Goal: Navigation & Orientation: Find specific page/section

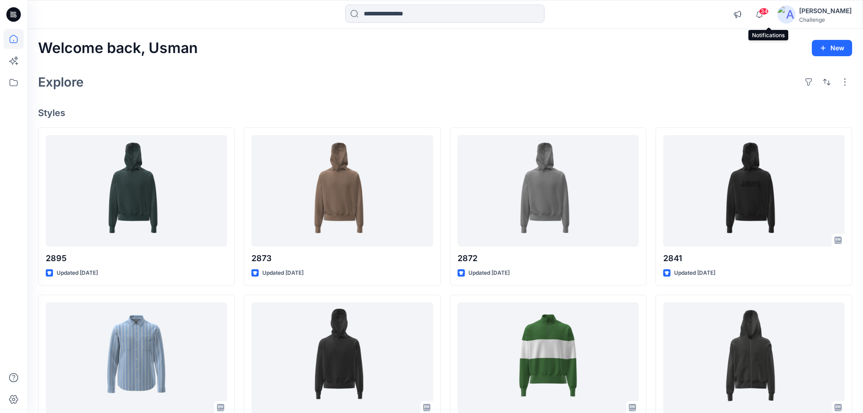
click at [768, 12] on span "34" at bounding box center [764, 11] width 10 height 7
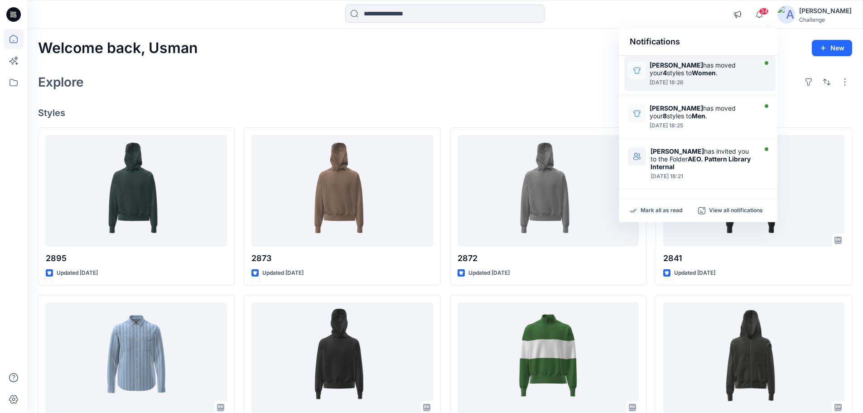
click at [671, 73] on div "[PERSON_NAME] has moved your 4 styles to Women ." at bounding box center [702, 68] width 105 height 15
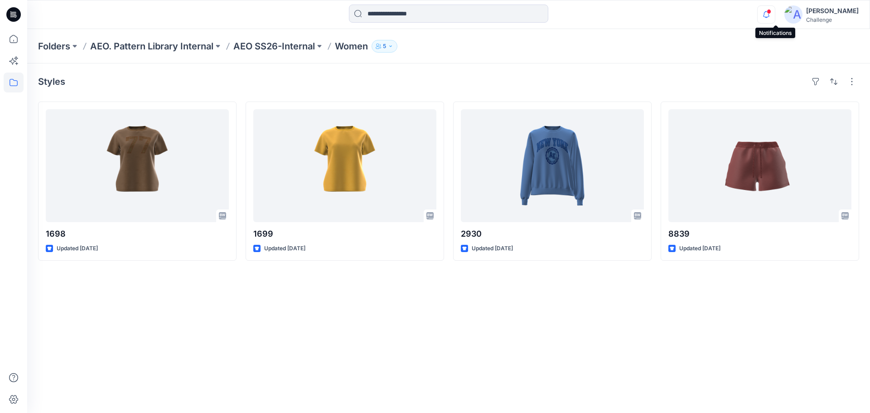
click at [769, 15] on icon "button" at bounding box center [766, 14] width 6 height 6
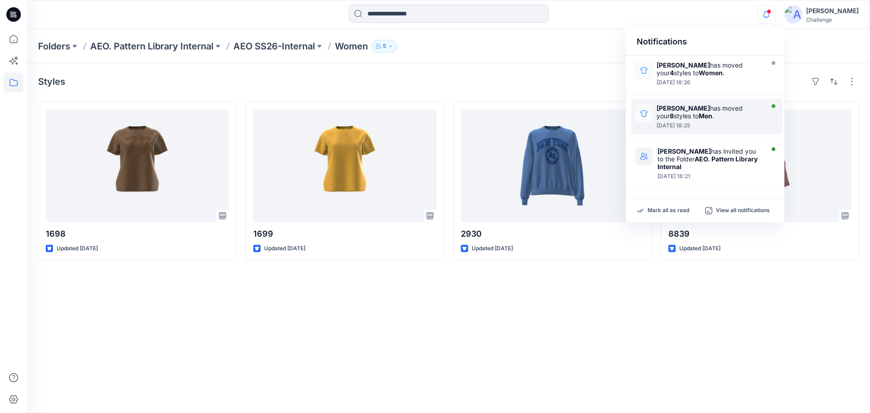
click at [692, 110] on div "[PERSON_NAME] has moved your 8 styles to Men ." at bounding box center [709, 111] width 105 height 15
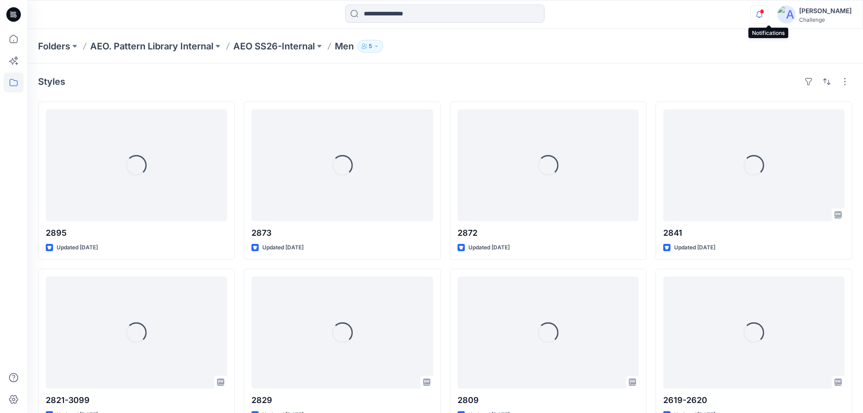
click at [765, 16] on icon "button" at bounding box center [759, 14] width 17 height 18
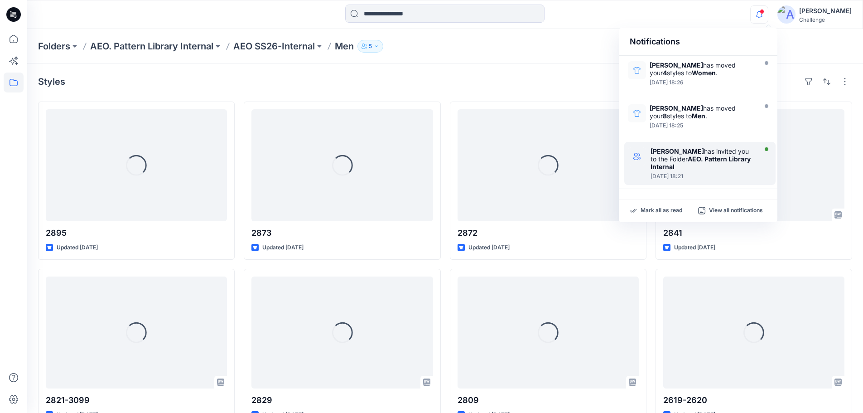
click at [675, 159] on strong "AEO. Pattern Library Internal" at bounding box center [701, 162] width 100 height 15
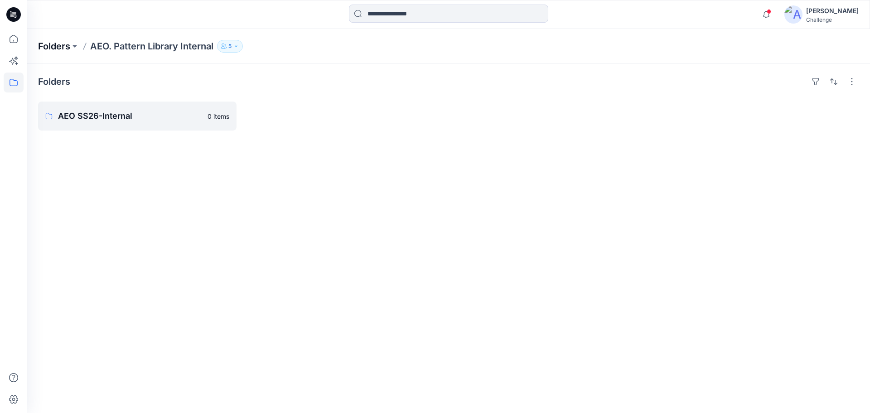
click at [54, 48] on p "Folders" at bounding box center [54, 46] width 32 height 13
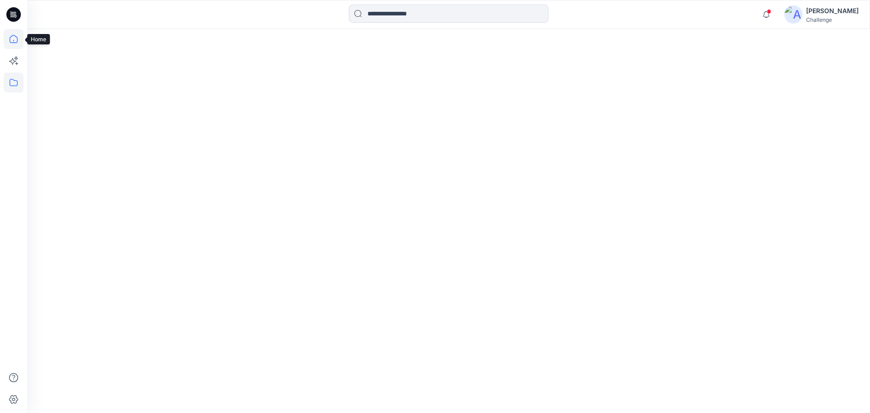
click at [14, 43] on icon at bounding box center [14, 39] width 8 height 8
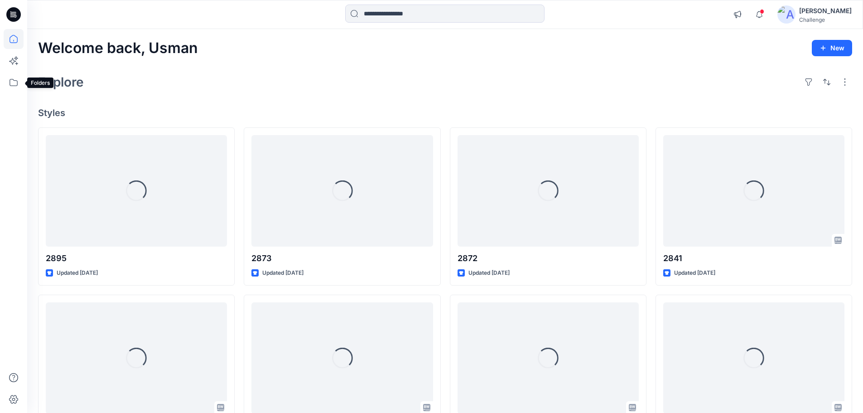
drag, startPoint x: 14, startPoint y: 79, endPoint x: 25, endPoint y: 74, distance: 13.0
click at [14, 80] on icon at bounding box center [14, 83] width 20 height 20
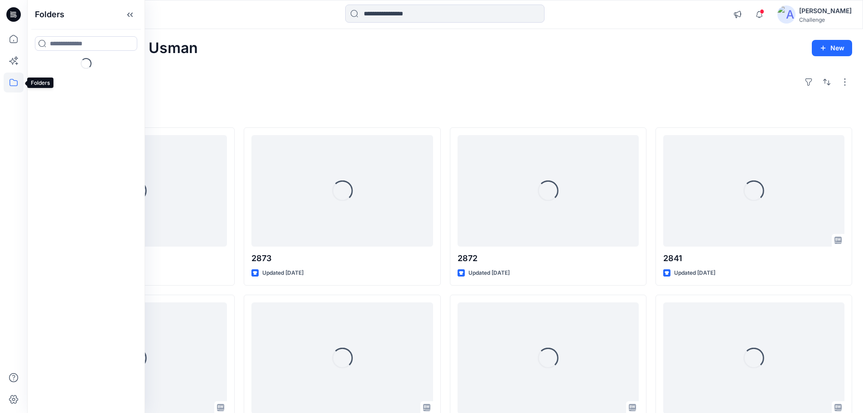
click at [10, 83] on icon at bounding box center [14, 82] width 8 height 7
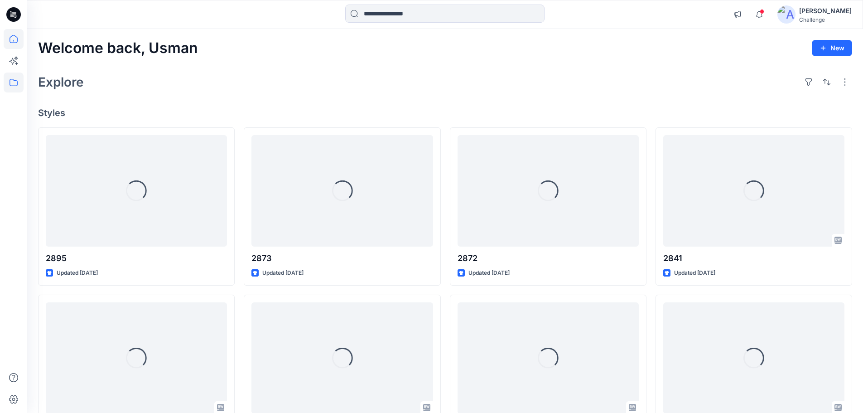
click at [10, 83] on icon at bounding box center [14, 82] width 8 height 7
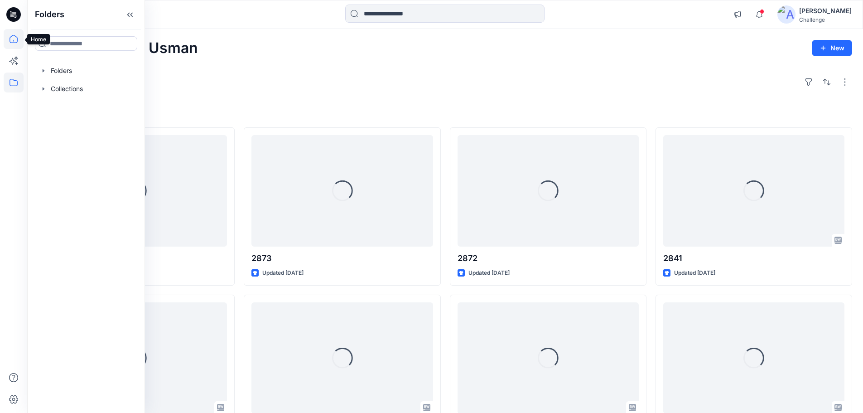
click at [12, 41] on icon at bounding box center [14, 39] width 20 height 20
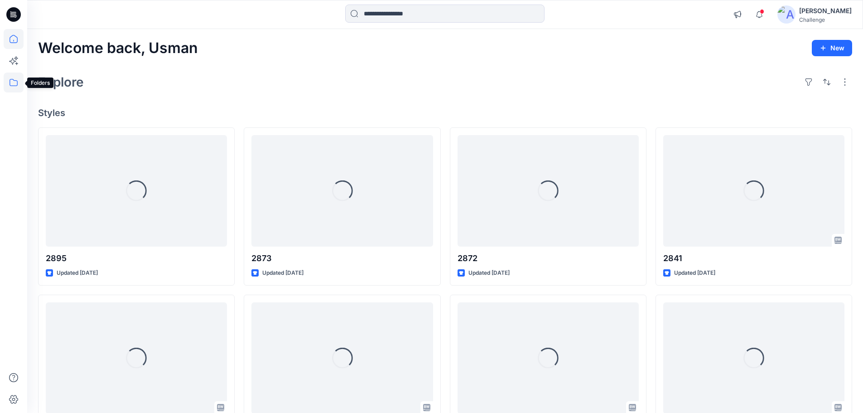
click at [8, 87] on icon at bounding box center [14, 83] width 20 height 20
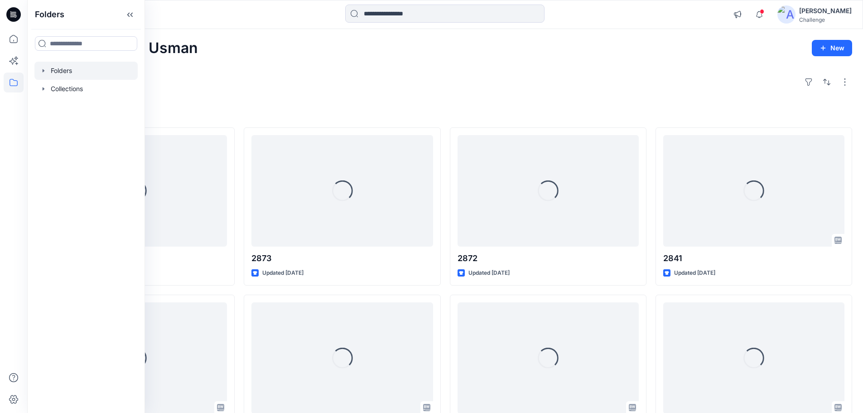
click at [44, 73] on icon "button" at bounding box center [43, 70] width 7 height 7
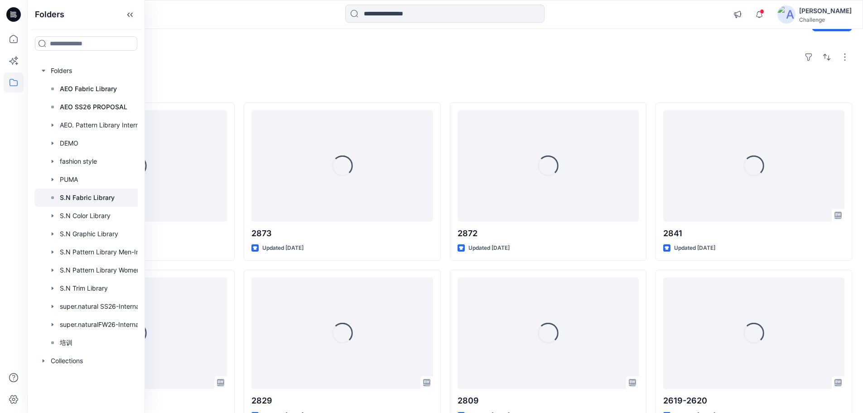
scroll to position [91, 0]
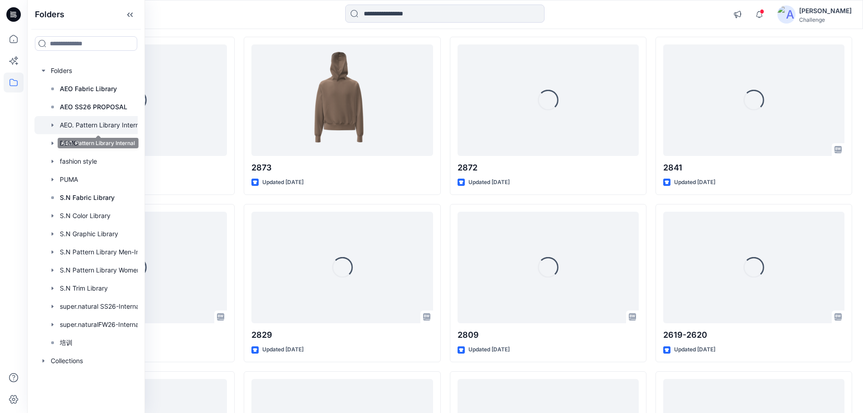
click at [100, 127] on div at bounding box center [97, 125] width 127 height 18
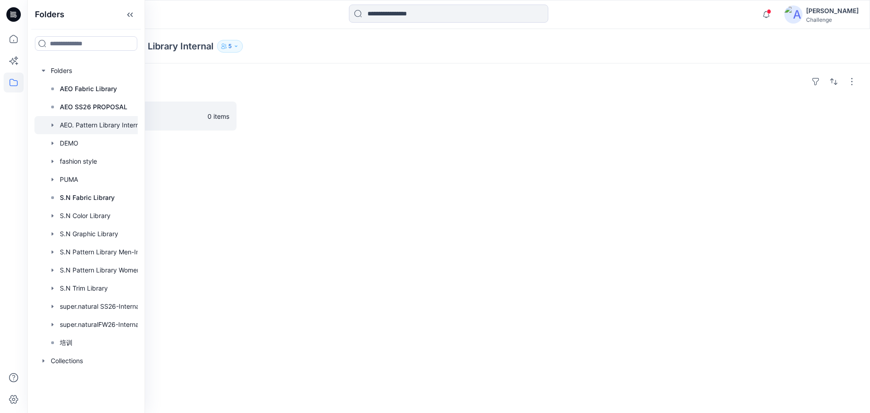
click at [225, 193] on div "Folders AEO SS26-Internal 0 items" at bounding box center [448, 237] width 843 height 349
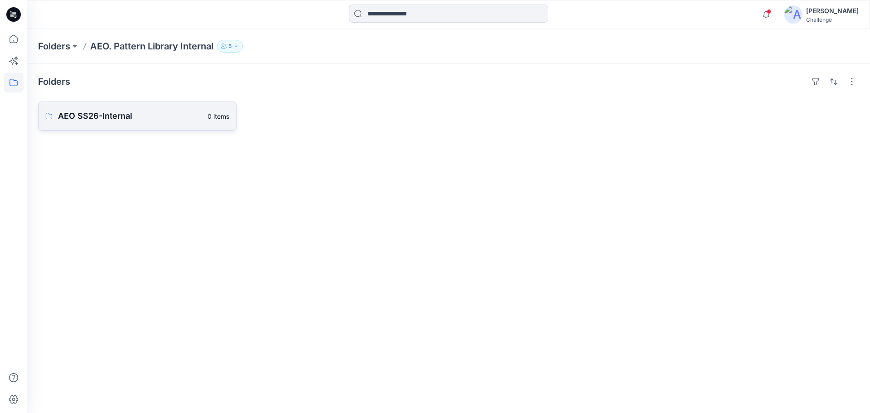
click at [121, 119] on p "AEO SS26-Internal" at bounding box center [130, 116] width 144 height 13
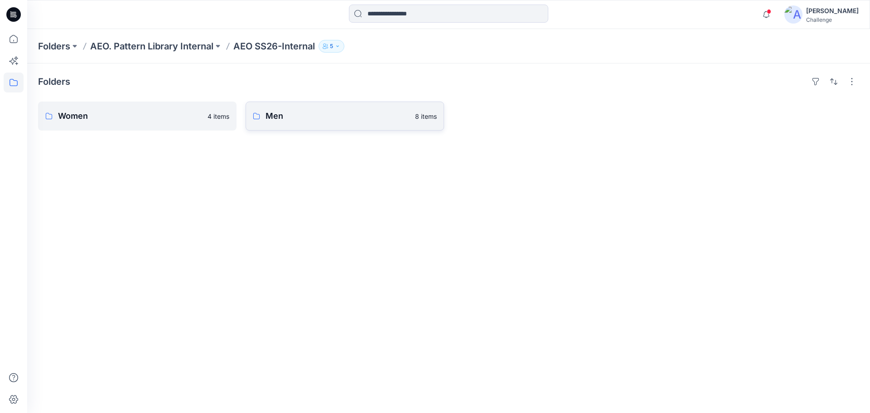
click at [260, 125] on link "Men 8 items" at bounding box center [345, 116] width 198 height 29
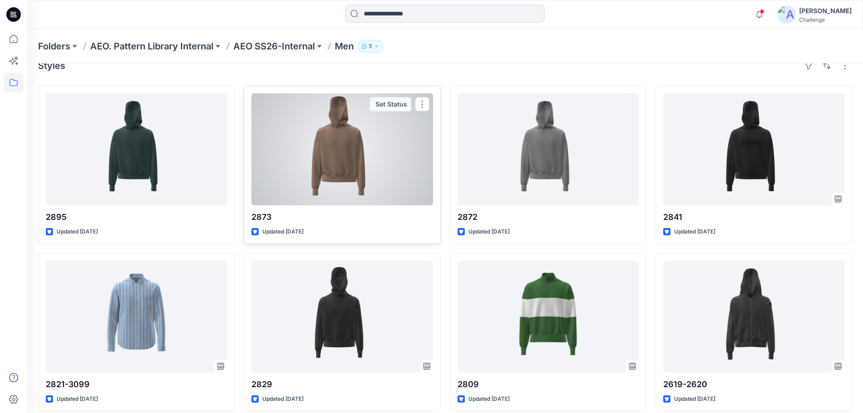
scroll to position [25, 0]
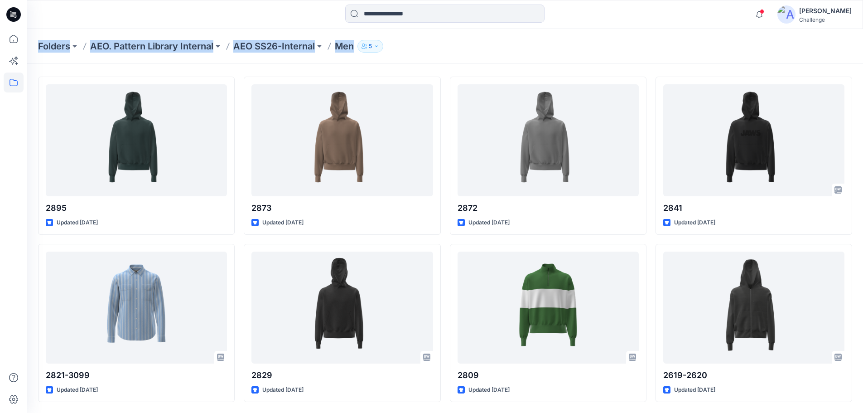
drag, startPoint x: 37, startPoint y: 42, endPoint x: 356, endPoint y: 48, distance: 319.5
click at [356, 48] on div "Folders AEO. Pattern Library Internal AEO SS26-Internal Men 5" at bounding box center [445, 46] width 836 height 34
click at [413, 51] on div "Folders AEO. Pattern Library Internal AEO SS26-Internal Men 5" at bounding box center [410, 46] width 744 height 13
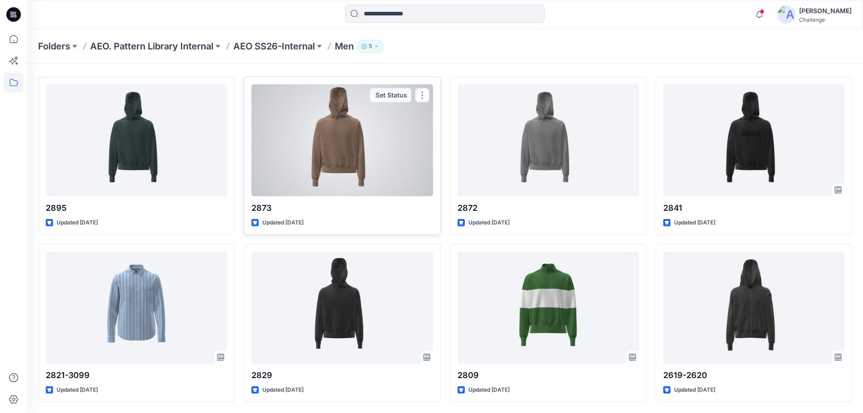
scroll to position [0, 0]
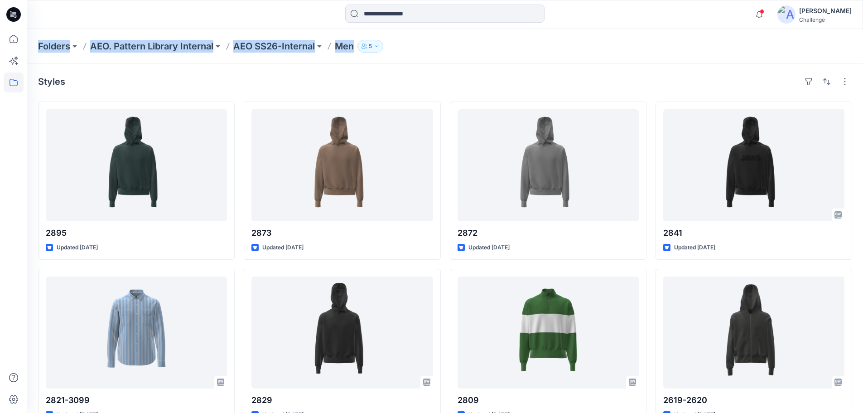
drag, startPoint x: 33, startPoint y: 40, endPoint x: 359, endPoint y: 51, distance: 326.4
click at [359, 51] on div "Folders AEO. Pattern Library Internal AEO SS26-Internal Men 5" at bounding box center [445, 46] width 836 height 34
click at [324, 89] on div "Styles 2895 Updated [DATE] 2821-3099 Updated [DATE] 2873 Updated [DATE] 2829 Up…" at bounding box center [445, 250] width 836 height 374
drag, startPoint x: 394, startPoint y: 49, endPoint x: 36, endPoint y: 35, distance: 357.8
click at [36, 35] on div "Folders AEO. Pattern Library Internal AEO SS26-Internal Men 5" at bounding box center [445, 46] width 836 height 34
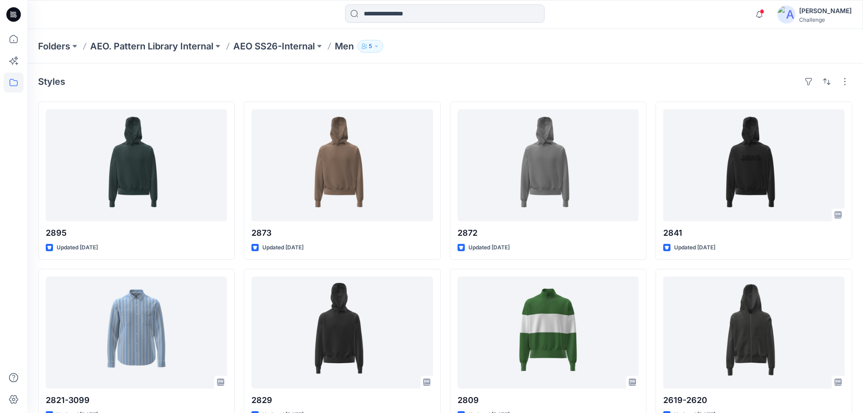
click at [178, 82] on div "Styles" at bounding box center [445, 81] width 814 height 15
drag, startPoint x: 35, startPoint y: 44, endPoint x: 423, endPoint y: 76, distance: 389.2
click at [422, 75] on div "Folders AEO. Pattern Library Internal AEO SS26-Internal Men 5 Styles 2895 Updat…" at bounding box center [445, 233] width 836 height 409
click at [452, 58] on div "Folders AEO. Pattern Library Internal AEO SS26-Internal Men 5" at bounding box center [445, 46] width 836 height 34
drag, startPoint x: 32, startPoint y: 43, endPoint x: 360, endPoint y: 52, distance: 328.6
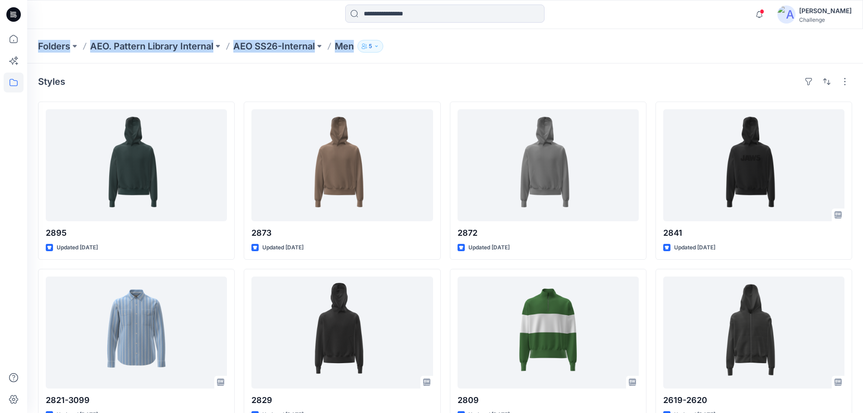
click at [360, 52] on div "Folders AEO. Pattern Library Internal AEO SS26-Internal Men 5" at bounding box center [445, 46] width 836 height 34
click at [411, 44] on div "Folders AEO. Pattern Library Internal AEO SS26-Internal Men 5" at bounding box center [410, 46] width 744 height 13
drag, startPoint x: 36, startPoint y: 41, endPoint x: 358, endPoint y: 53, distance: 322.4
click at [358, 53] on div "Folders AEO. Pattern Library Internal AEO SS26-Internal Men 5" at bounding box center [445, 46] width 836 height 34
click at [392, 49] on div "Folders AEO. Pattern Library Internal AEO SS26-Internal Men 5" at bounding box center [410, 46] width 744 height 13
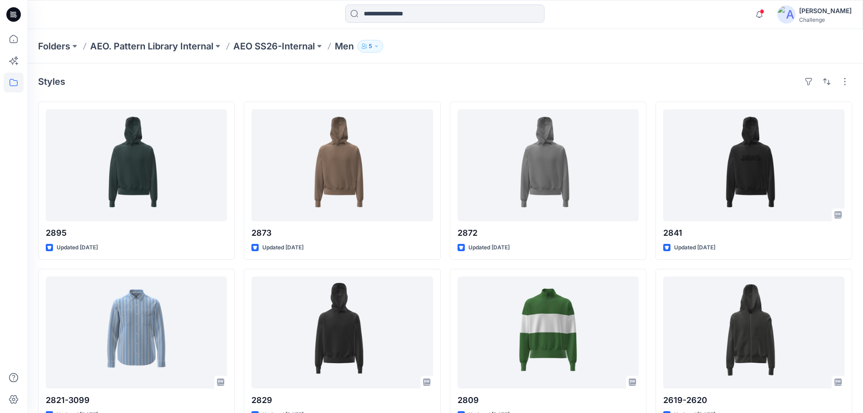
click at [13, 11] on icon at bounding box center [13, 14] width 15 height 15
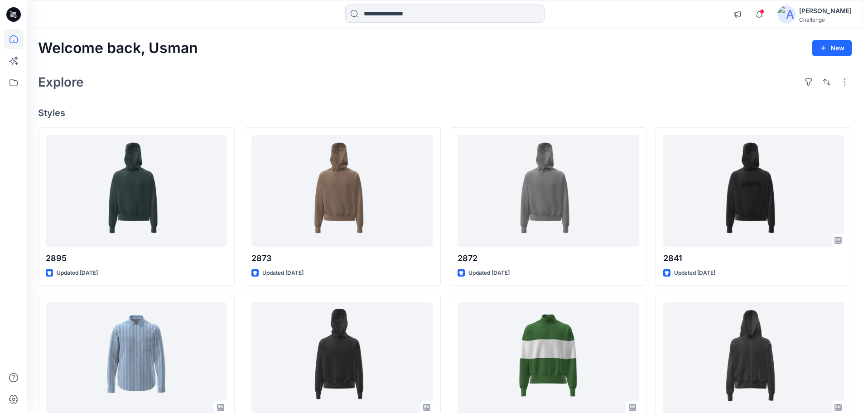
click at [257, 51] on div "Welcome back, Usman New" at bounding box center [445, 48] width 814 height 17
drag, startPoint x: 41, startPoint y: 44, endPoint x: 170, endPoint y: 51, distance: 129.3
click at [170, 51] on h2 "Welcome back, Usman" at bounding box center [118, 48] width 160 height 17
click at [109, 79] on div "Explore" at bounding box center [445, 82] width 814 height 22
drag, startPoint x: 41, startPoint y: 49, endPoint x: 92, endPoint y: 87, distance: 63.2
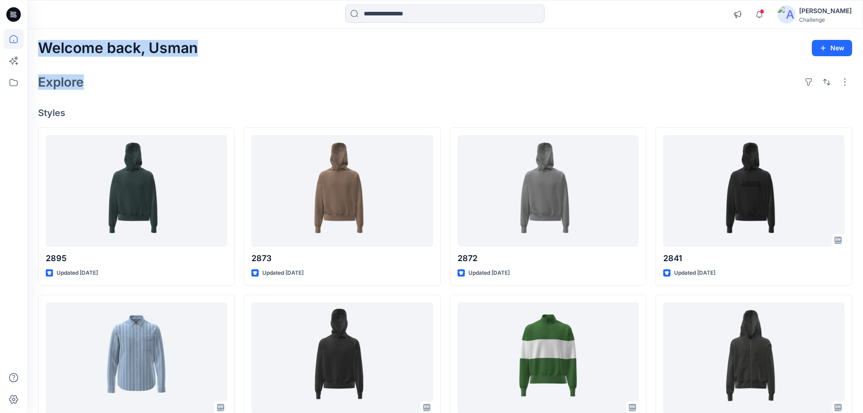
click at [92, 87] on div "Welcome back, [PERSON_NAME] New Explore Styles 2895 Updated [DATE] 2821-3099 Up…" at bounding box center [445, 346] width 836 height 634
click at [93, 90] on div "Explore" at bounding box center [445, 82] width 814 height 22
drag, startPoint x: 39, startPoint y: 112, endPoint x: 35, endPoint y: 39, distance: 73.5
click at [35, 39] on div "Welcome back, [PERSON_NAME] New Explore Styles 2895 Updated [DATE] 2821-3099 Up…" at bounding box center [445, 346] width 836 height 634
click at [97, 100] on div "Welcome back, [PERSON_NAME] New Explore Styles 2895 Updated [DATE] 2821-3099 Up…" at bounding box center [445, 346] width 836 height 634
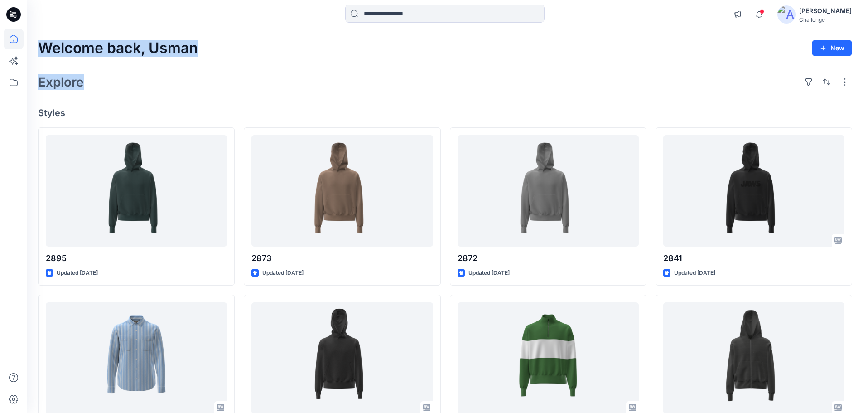
drag, startPoint x: 40, startPoint y: 47, endPoint x: 204, endPoint y: 72, distance: 165.9
drag, startPoint x: 66, startPoint y: 116, endPoint x: 44, endPoint y: 48, distance: 70.8
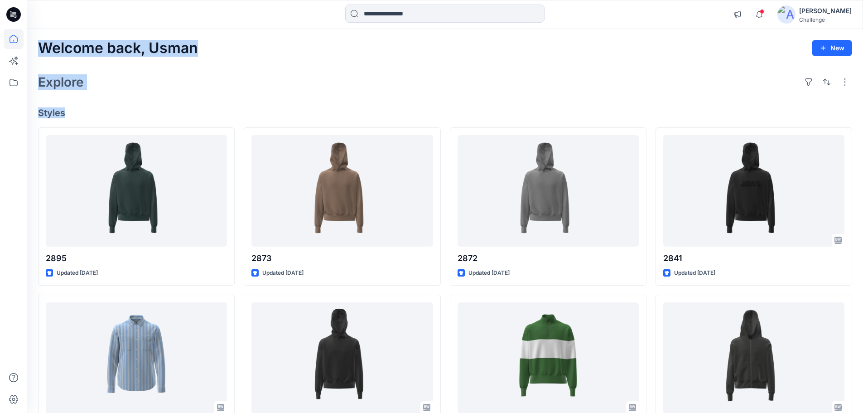
click at [63, 88] on h2 "Explore" at bounding box center [61, 82] width 46 height 15
drag, startPoint x: 40, startPoint y: 51, endPoint x: 67, endPoint y: 114, distance: 68.4
click at [81, 107] on h4 "Styles" at bounding box center [445, 112] width 814 height 11
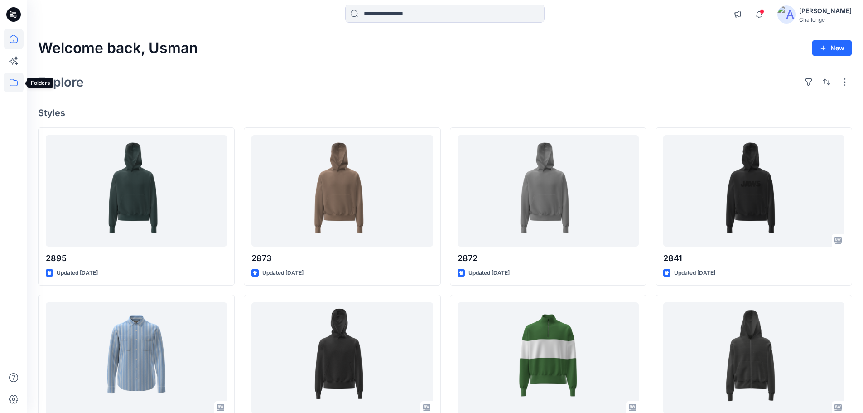
click at [8, 90] on icon at bounding box center [14, 83] width 20 height 20
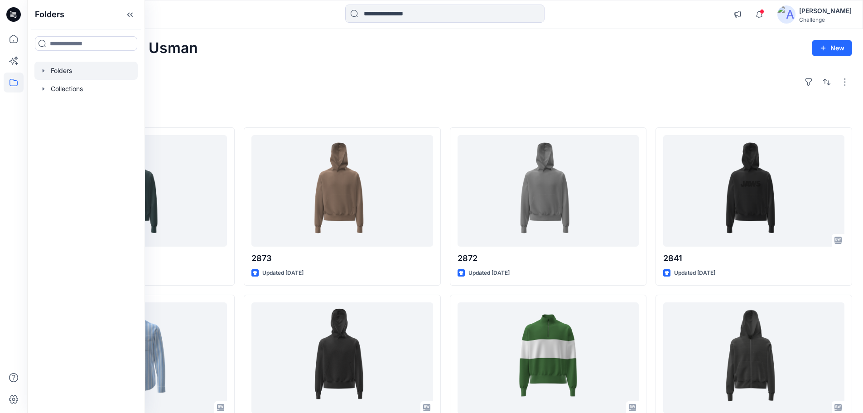
click at [44, 71] on icon "button" at bounding box center [44, 70] width 2 height 3
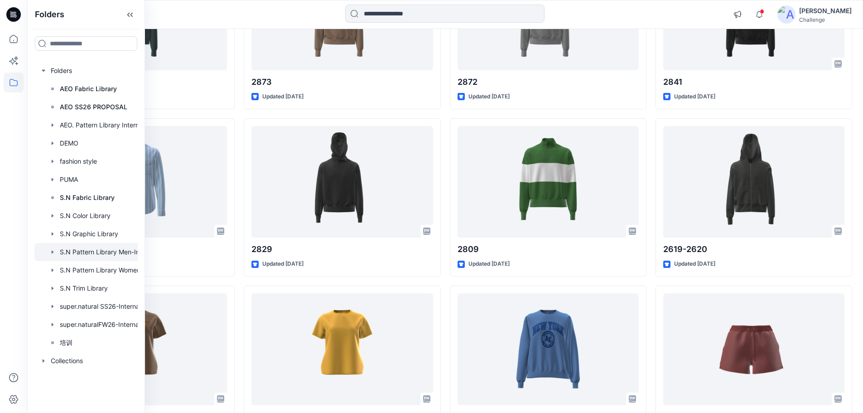
scroll to position [181, 0]
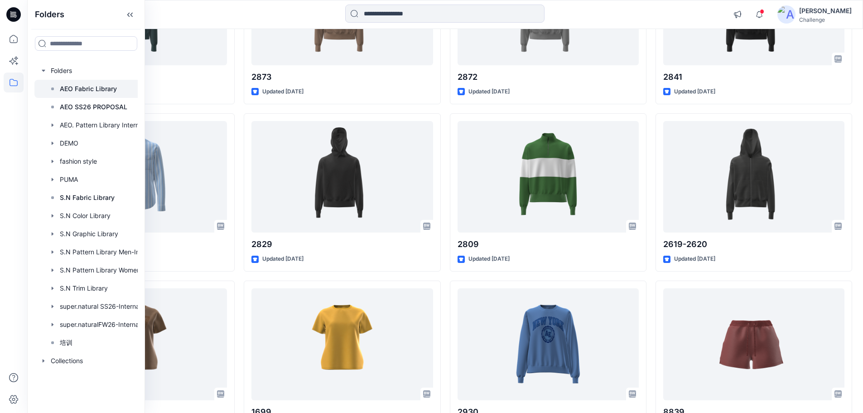
click at [106, 90] on p "AEO Fabric Library" at bounding box center [88, 88] width 57 height 11
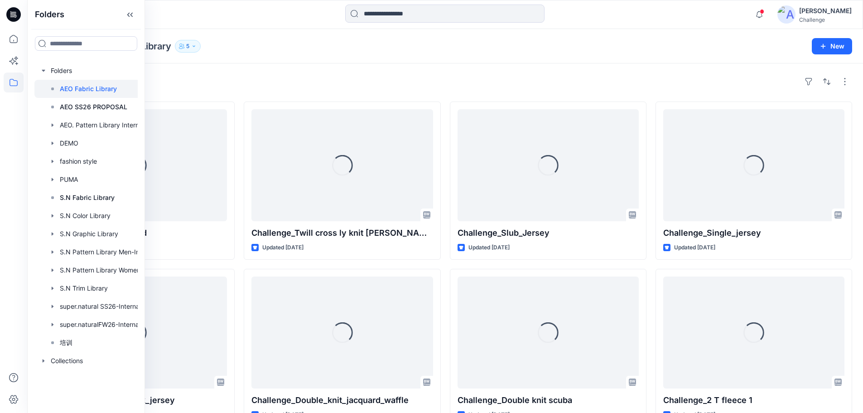
drag, startPoint x: 102, startPoint y: 90, endPoint x: 51, endPoint y: 91, distance: 51.2
click at [51, 91] on icon at bounding box center [52, 88] width 7 height 7
click at [52, 87] on rect at bounding box center [52, 88] width 3 height 3
click at [272, 81] on div "Styles" at bounding box center [445, 81] width 814 height 15
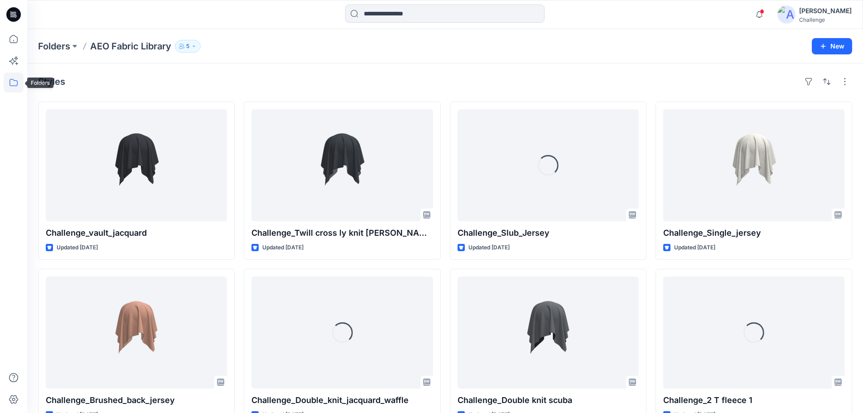
click at [11, 83] on icon at bounding box center [14, 83] width 20 height 20
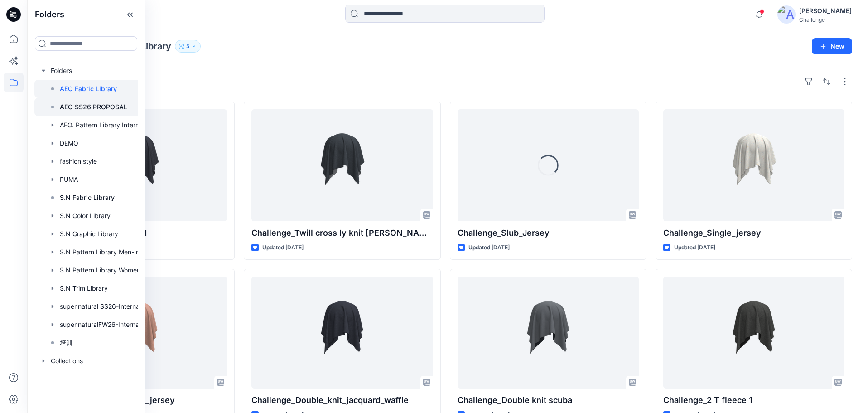
click at [101, 105] on p "AEO SS26 PROPOSAL" at bounding box center [94, 107] width 68 height 11
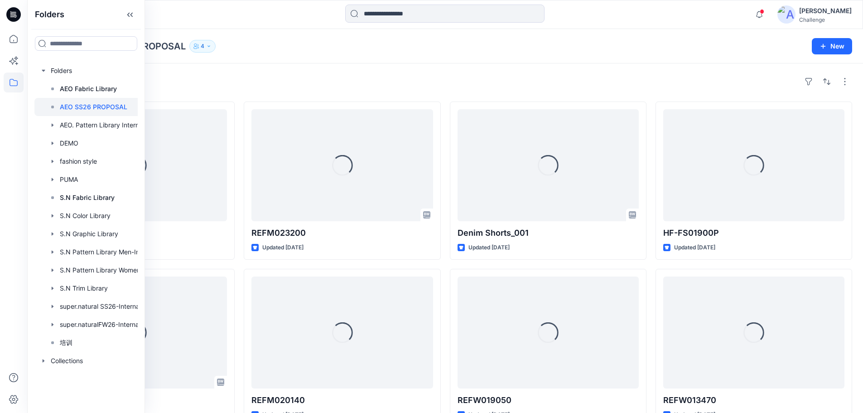
click at [280, 77] on div "Styles" at bounding box center [445, 81] width 814 height 15
